Goal: Find specific page/section: Find specific page/section

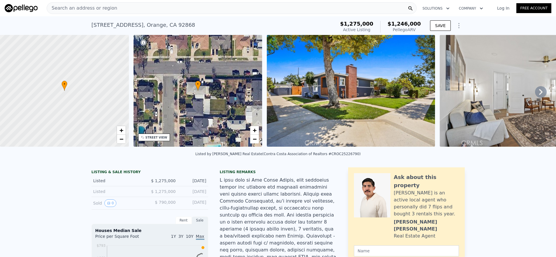
click at [165, 10] on div "Search an address or region" at bounding box center [232, 8] width 370 height 12
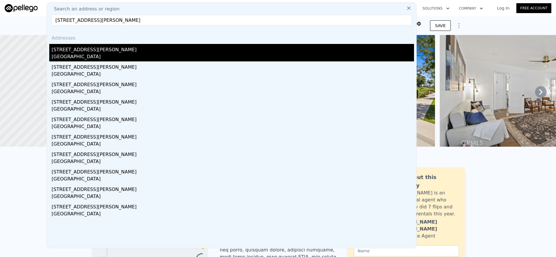
type input "[STREET_ADDRESS][PERSON_NAME]"
click at [166, 52] on div "[STREET_ADDRESS][PERSON_NAME]" at bounding box center [233, 48] width 362 height 9
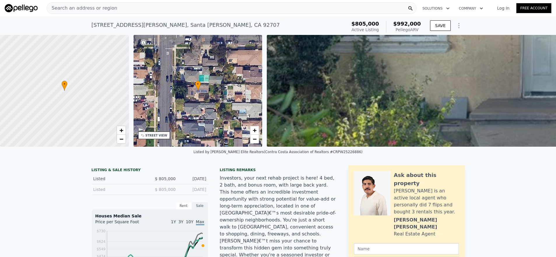
scroll to position [0, 2]
click at [129, 9] on div "Search an address or region" at bounding box center [232, 8] width 370 height 12
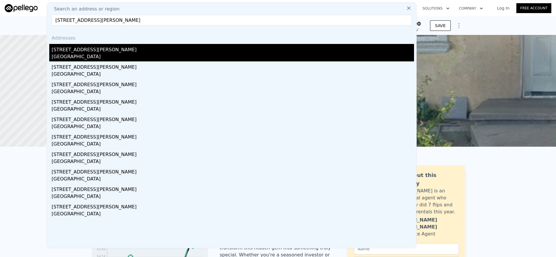
type input "[STREET_ADDRESS][PERSON_NAME]"
click at [147, 56] on div "[GEOGRAPHIC_DATA]" at bounding box center [233, 57] width 362 height 8
